Goal: Find specific page/section: Find specific page/section

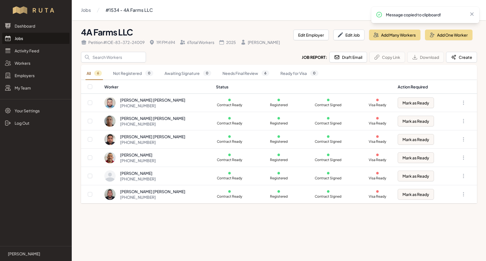
click at [18, 39] on link "Jobs" at bounding box center [35, 38] width 67 height 11
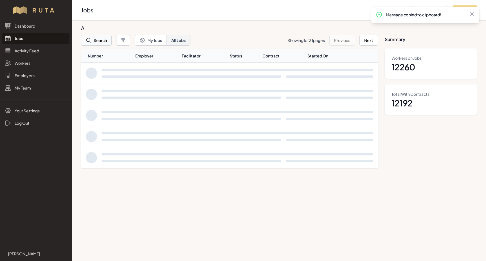
click at [104, 41] on button "Search" at bounding box center [96, 40] width 31 height 11
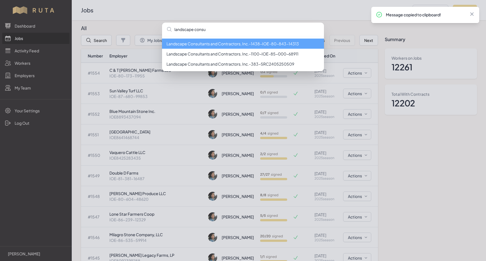
type input "landscape consu"
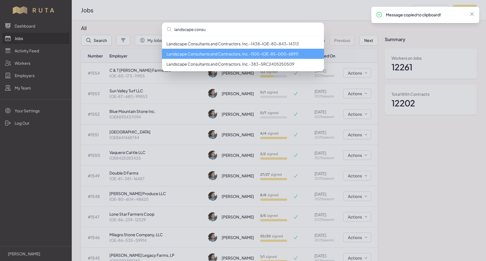
drag, startPoint x: 104, startPoint y: 41, endPoint x: 186, endPoint y: 55, distance: 83.7
click at [186, 55] on li "Landscape Consultants and Contractors, Inc. - 1100 - IOE-85-000-68911" at bounding box center [243, 54] width 162 height 10
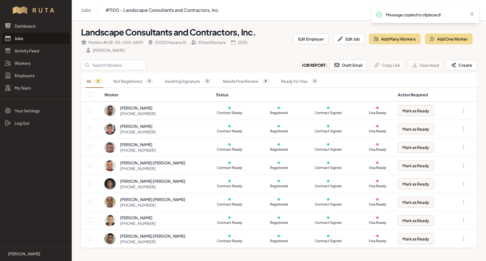
click at [18, 38] on link "Jobs" at bounding box center [35, 38] width 67 height 11
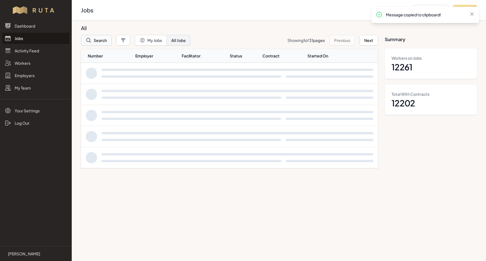
click at [101, 41] on button "Search" at bounding box center [96, 40] width 31 height 11
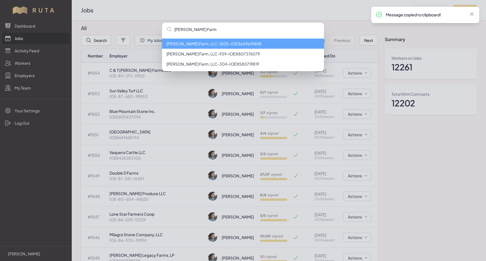
type input "[PERSON_NAME] Farm"
click at [221, 43] on li "[PERSON_NAME] Farm, LLC - 1505 - IOE8649649698" at bounding box center [243, 44] width 162 height 10
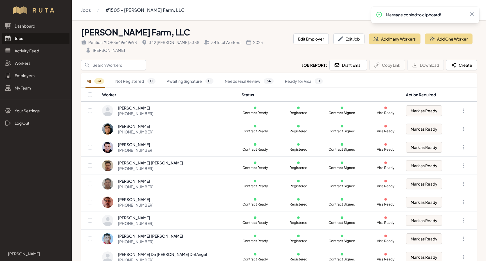
click at [16, 37] on link "Jobs" at bounding box center [35, 38] width 67 height 11
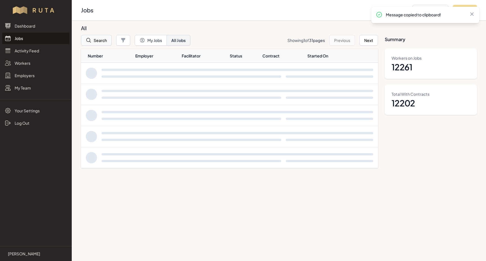
click at [99, 40] on button "Search" at bounding box center [96, 40] width 31 height 11
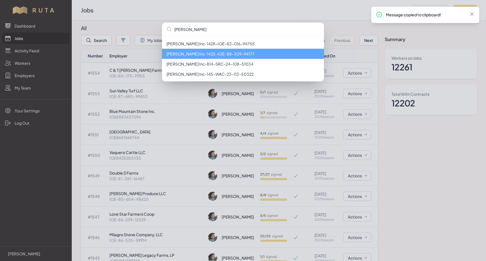
type input "[PERSON_NAME]"
click at [172, 53] on li "[PERSON_NAME] Inc - 1425 - IOE-88-309-94177" at bounding box center [243, 54] width 162 height 10
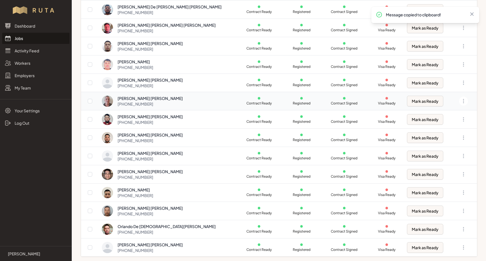
scroll to position [179, 0]
